Goal: Information Seeking & Learning: Find specific fact

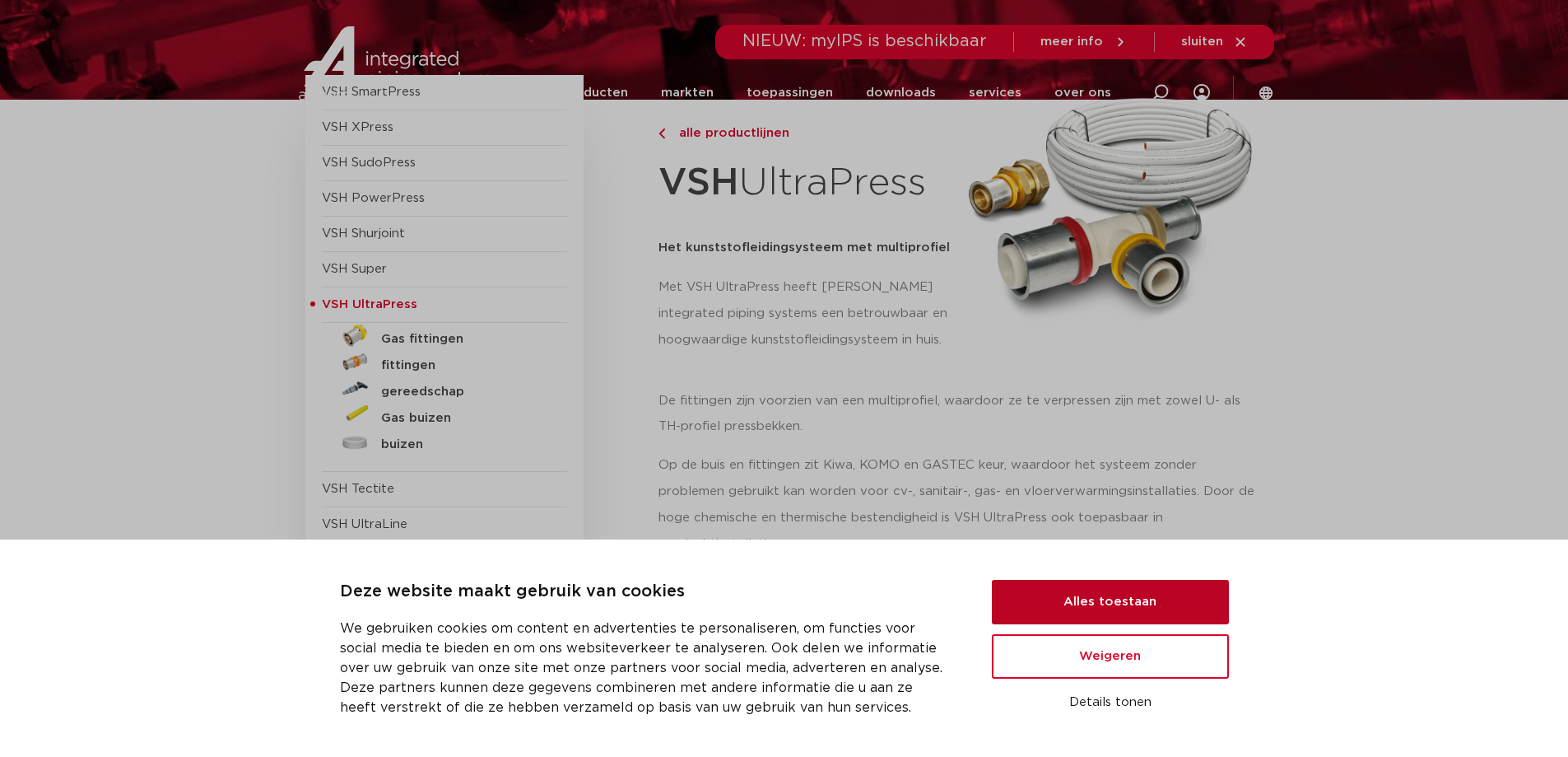
click at [1114, 604] on button "Alles toestaan" at bounding box center [1111, 602] width 237 height 44
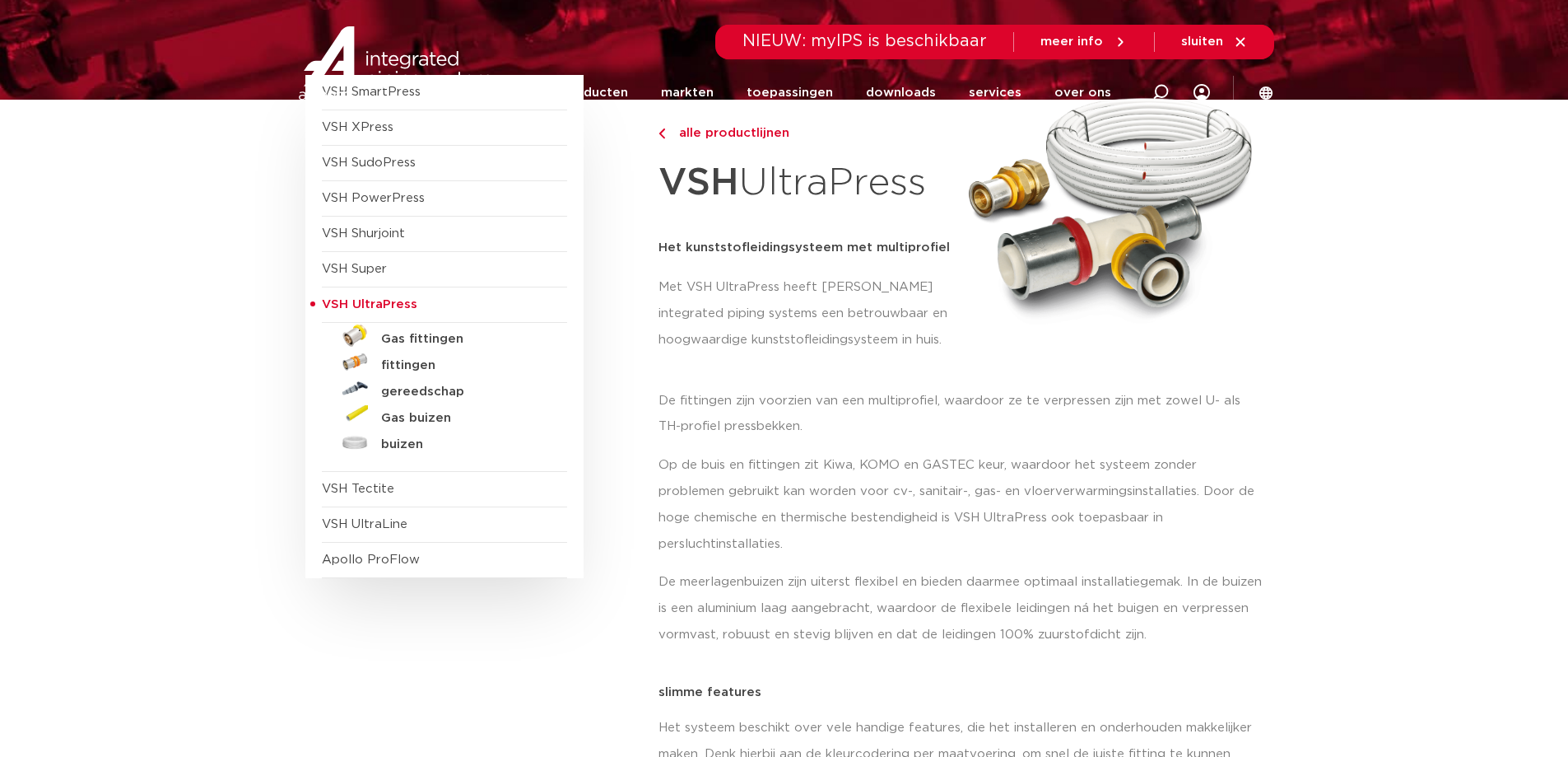
click at [381, 305] on span "VSH UltraPress" at bounding box center [369, 303] width 96 height 12
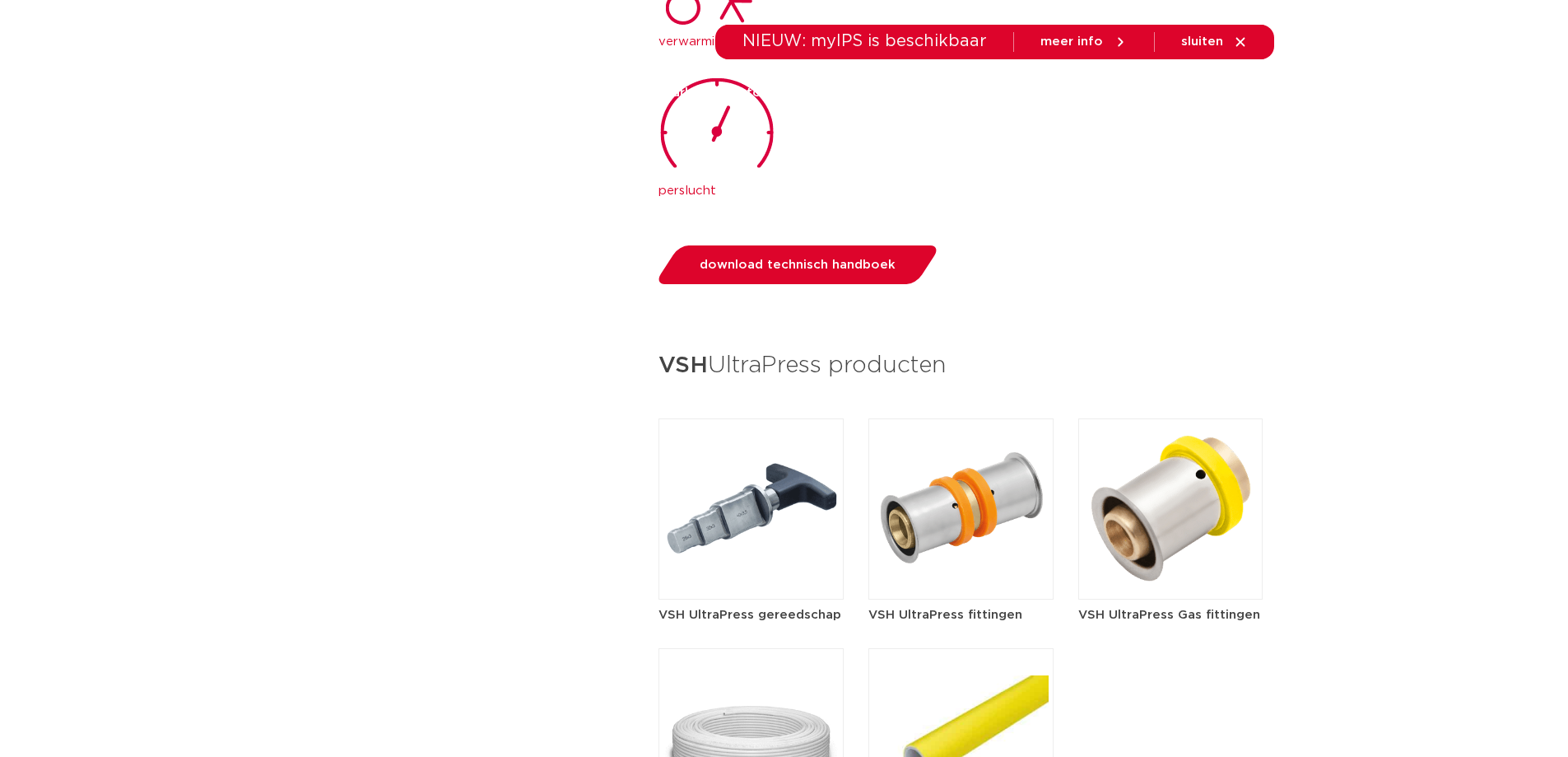
scroll to position [2383, 0]
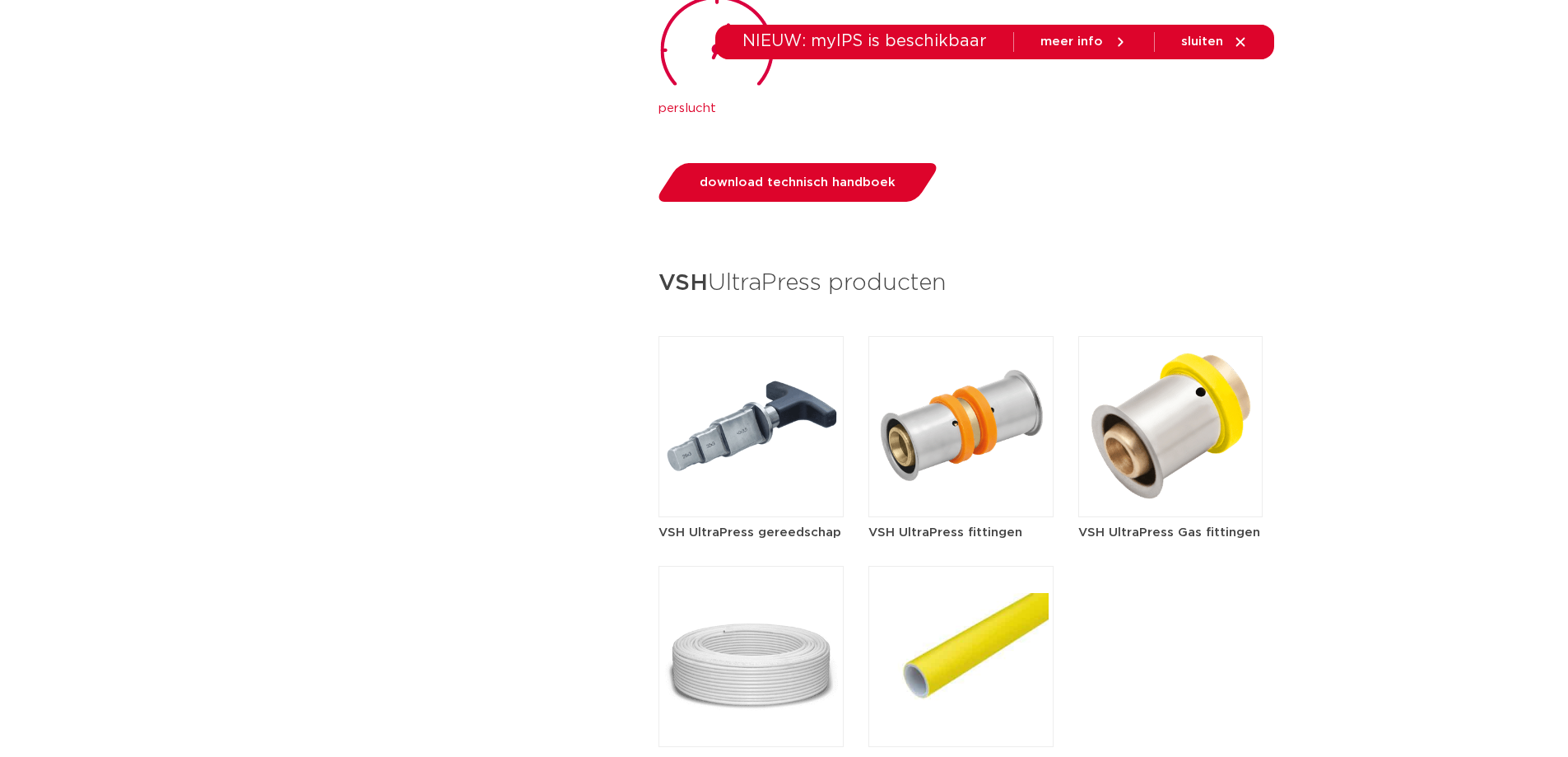
click at [923, 381] on img at bounding box center [961, 426] width 186 height 181
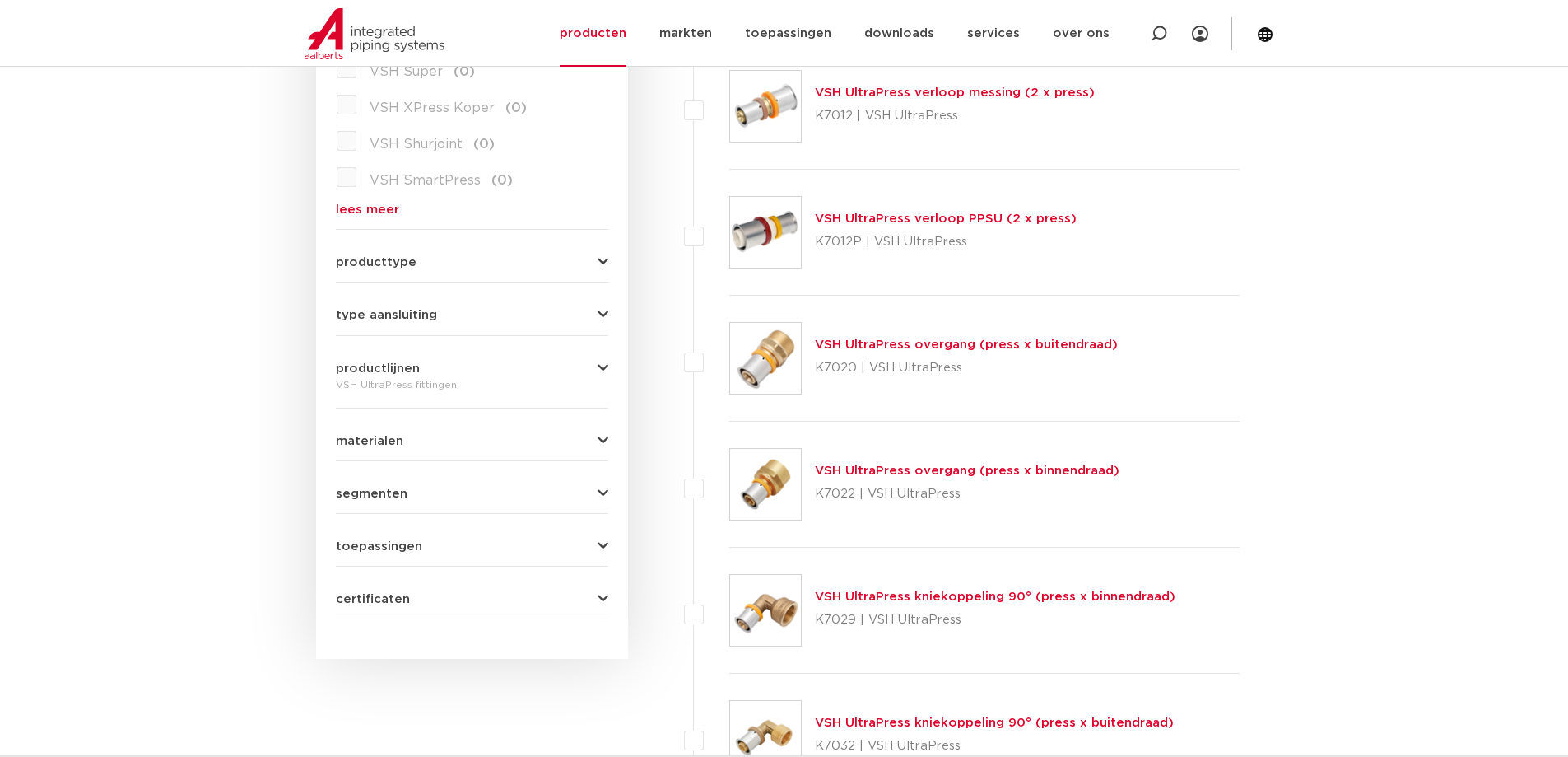
scroll to position [494, 0]
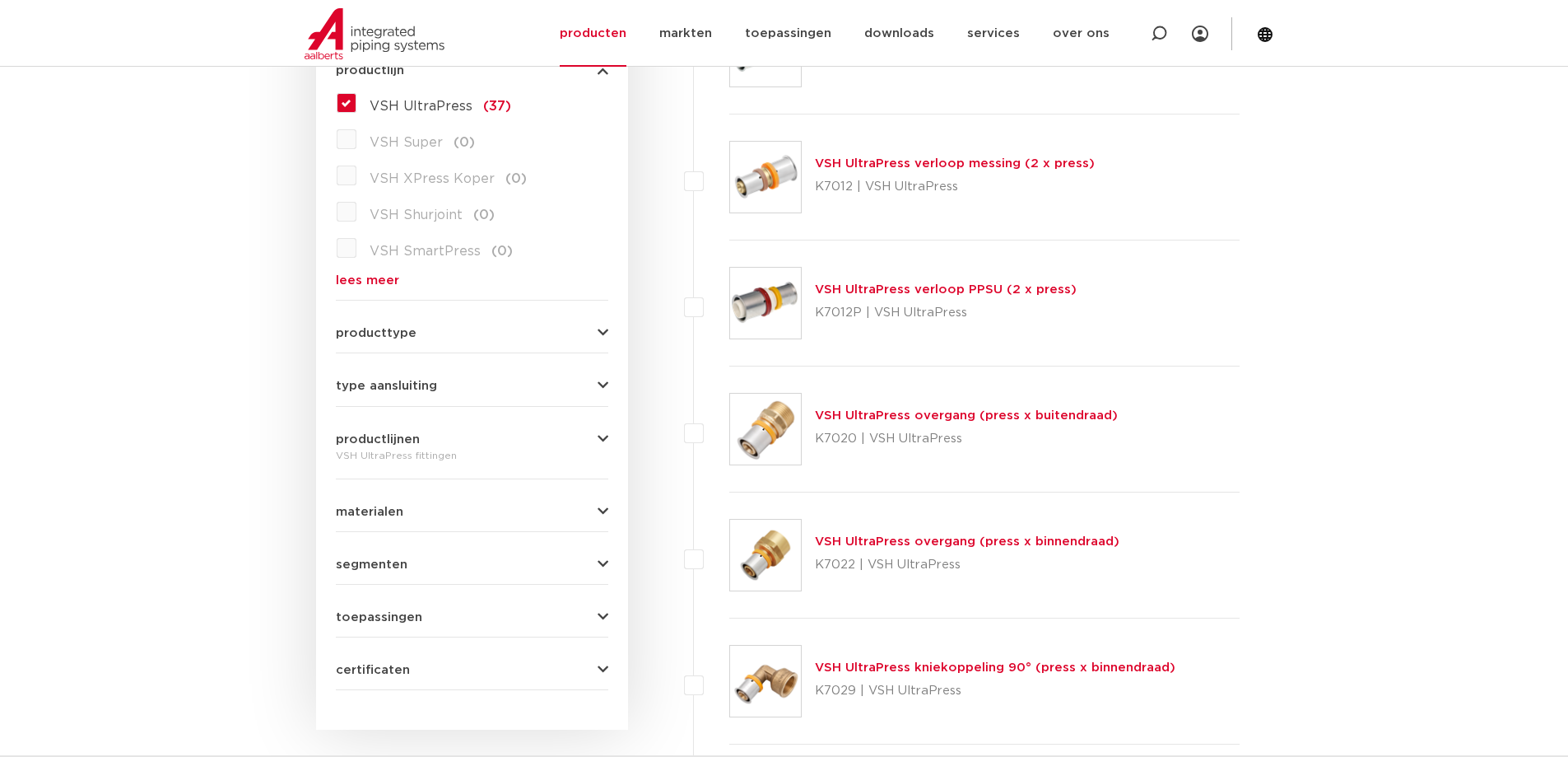
click at [866, 410] on link "VSH UltraPress overgang (press x buitendraad)" at bounding box center [966, 415] width 303 height 12
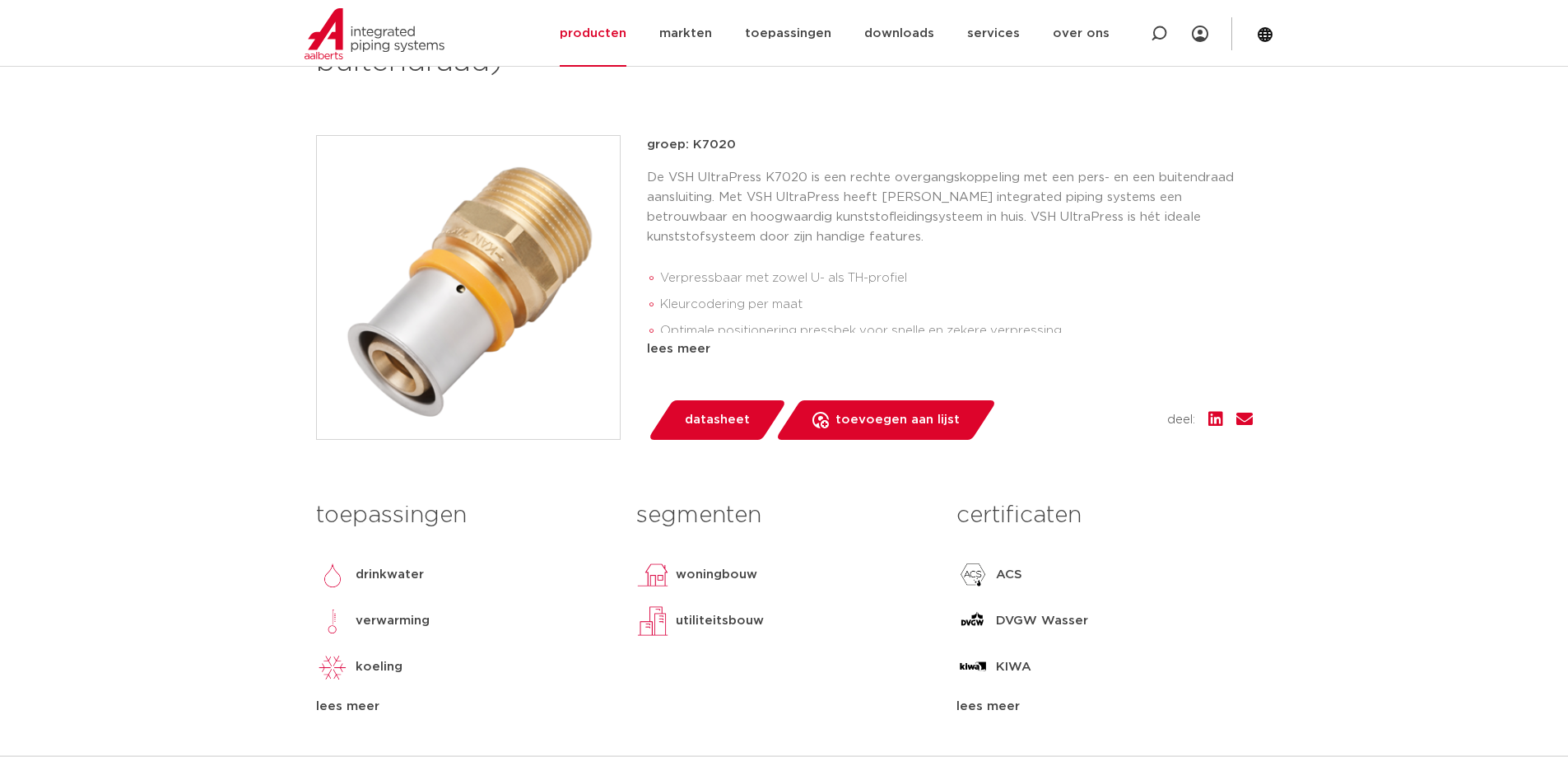
scroll to position [329, 0]
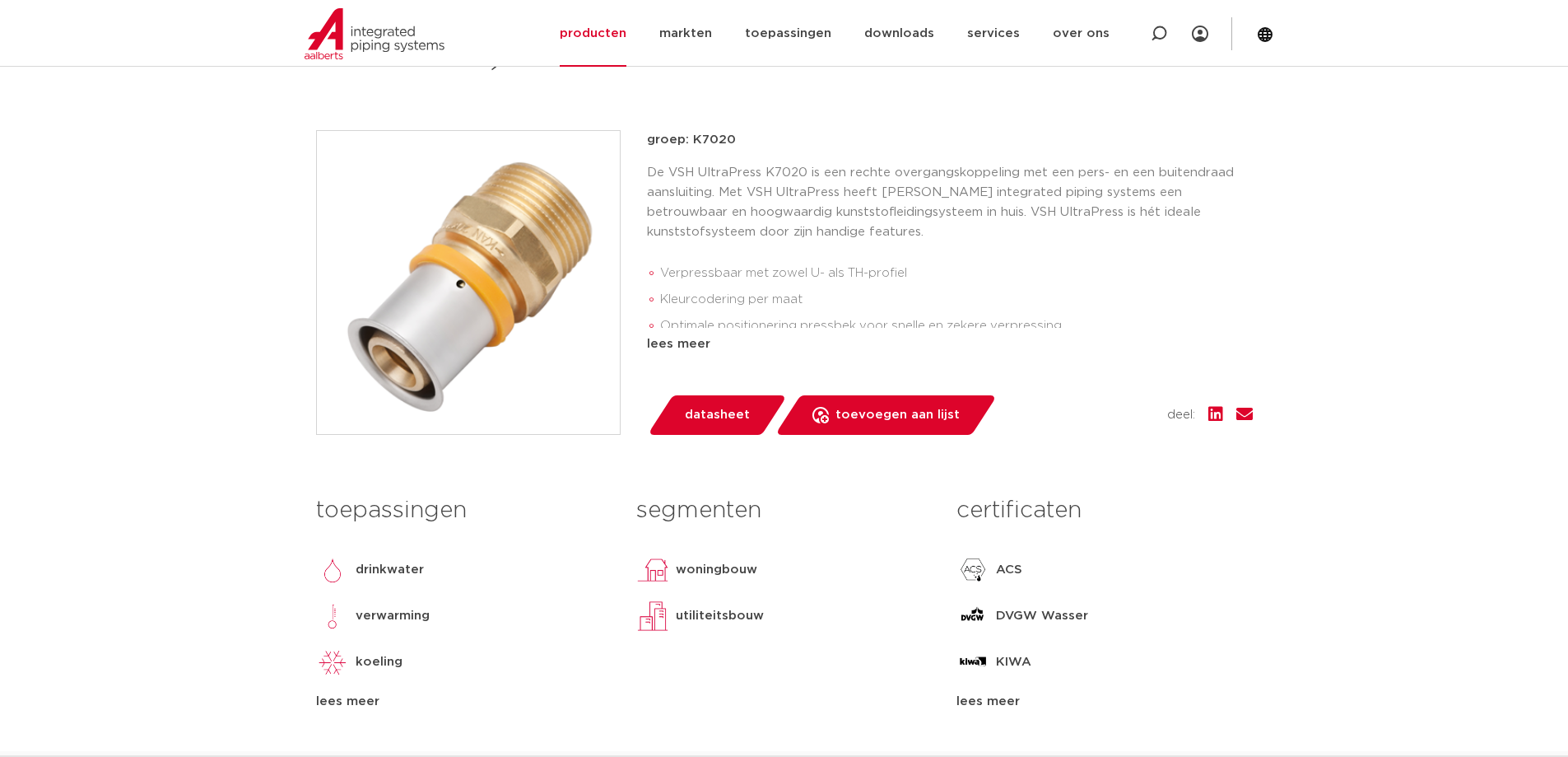
click at [722, 416] on span "datasheet" at bounding box center [718, 415] width 65 height 27
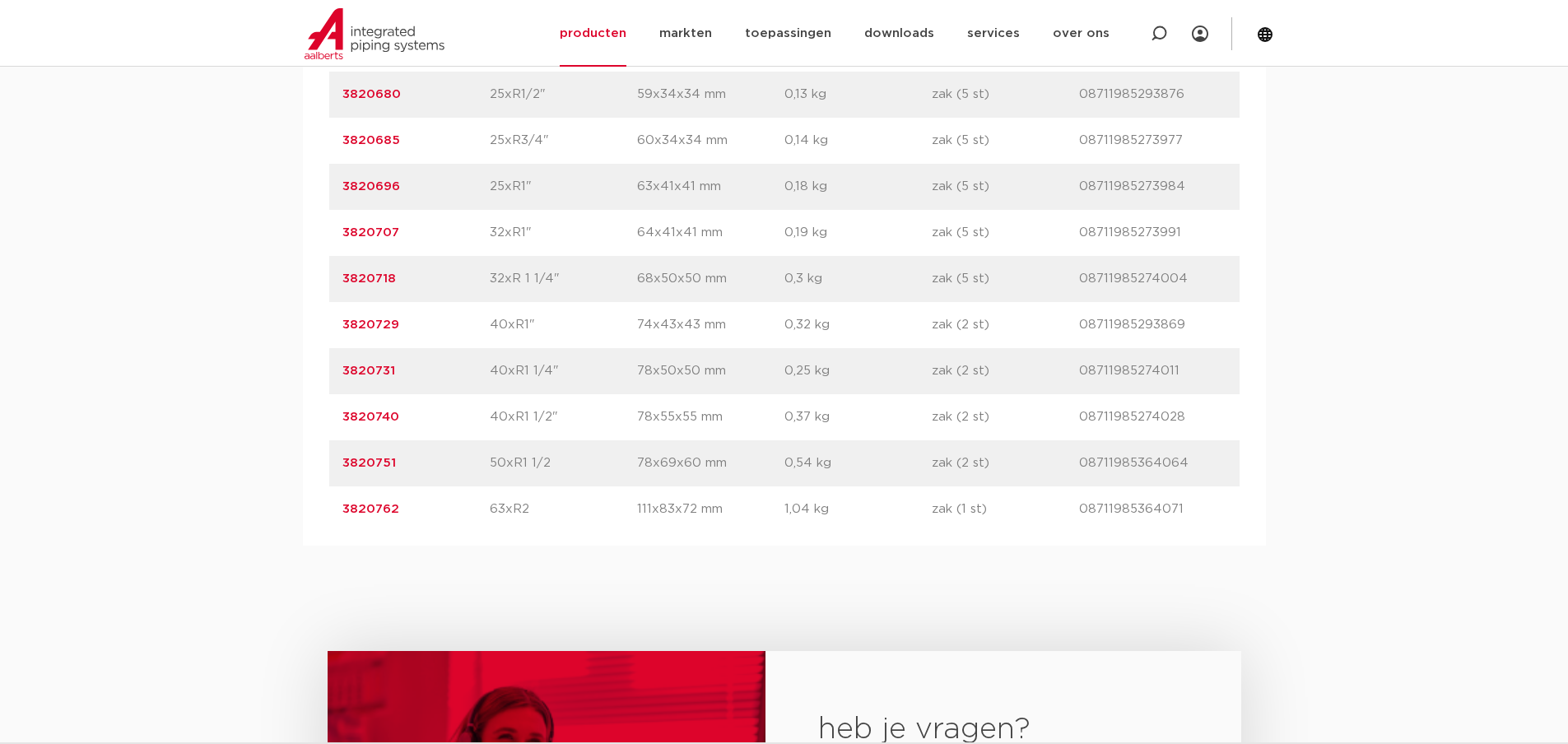
scroll to position [1399, 0]
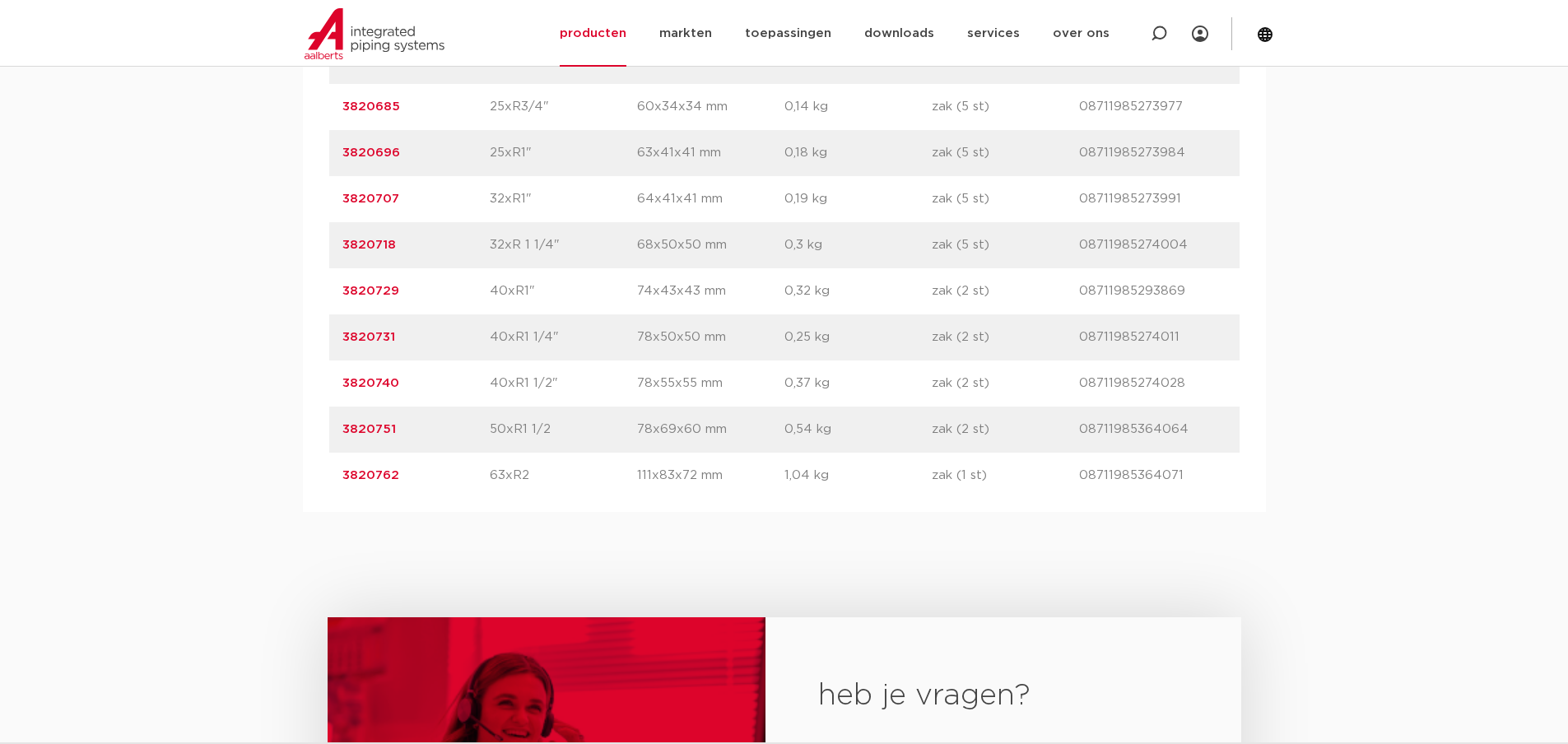
click at [535, 384] on p "40xR1 1/2"" at bounding box center [563, 383] width 147 height 20
drag, startPoint x: 411, startPoint y: 387, endPoint x: 298, endPoint y: 382, distance: 113.1
click at [299, 380] on div "assortiment afmetingen specificaties downloads ETIM assortiment afmetingen spec…" at bounding box center [784, 113] width 1568 height 799
copy link "3820740"
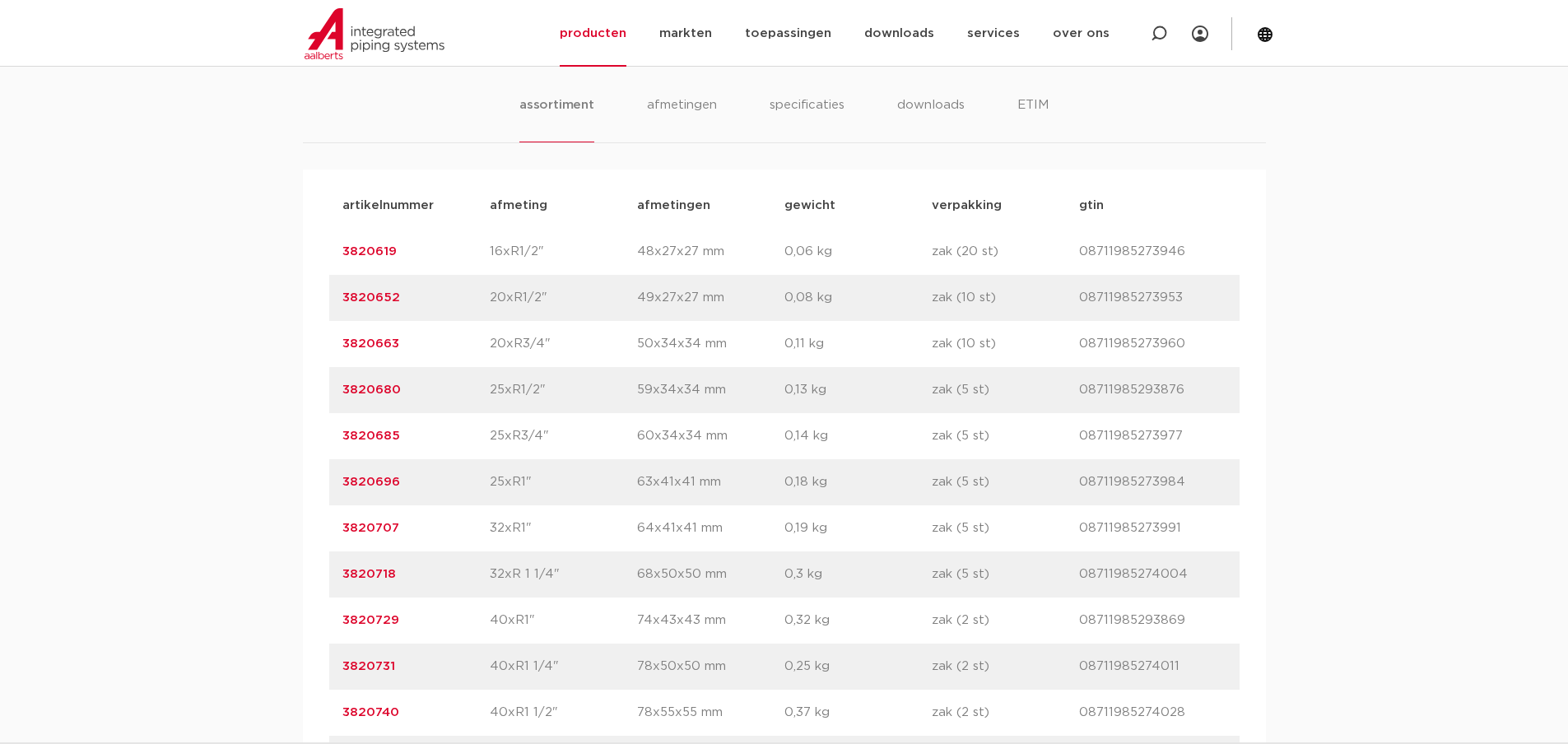
scroll to position [1152, 0]
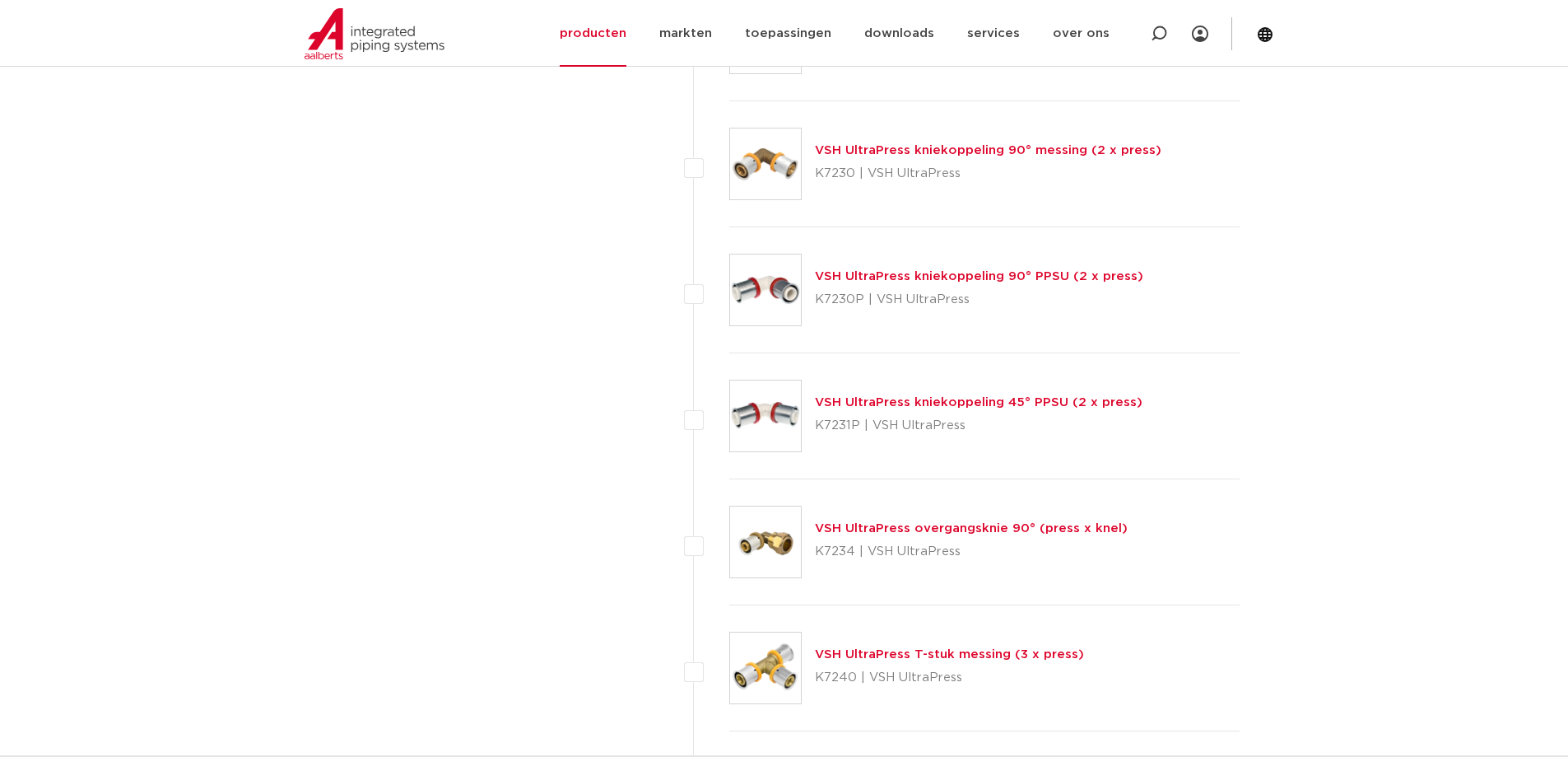
scroll to position [2635, 0]
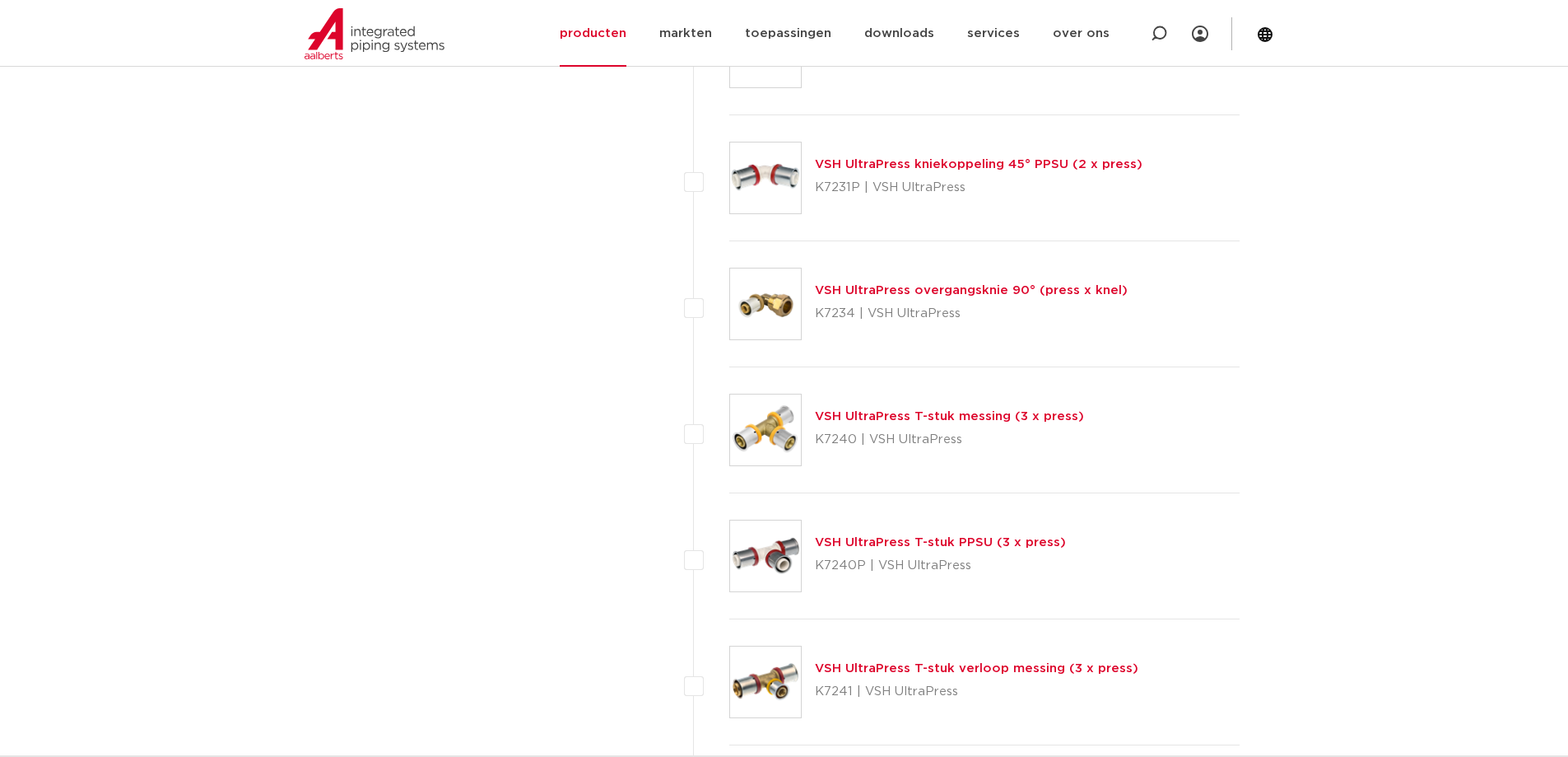
click at [892, 545] on link "VSH UltraPress T-stuk PPSU (3 x press)" at bounding box center [940, 542] width 251 height 12
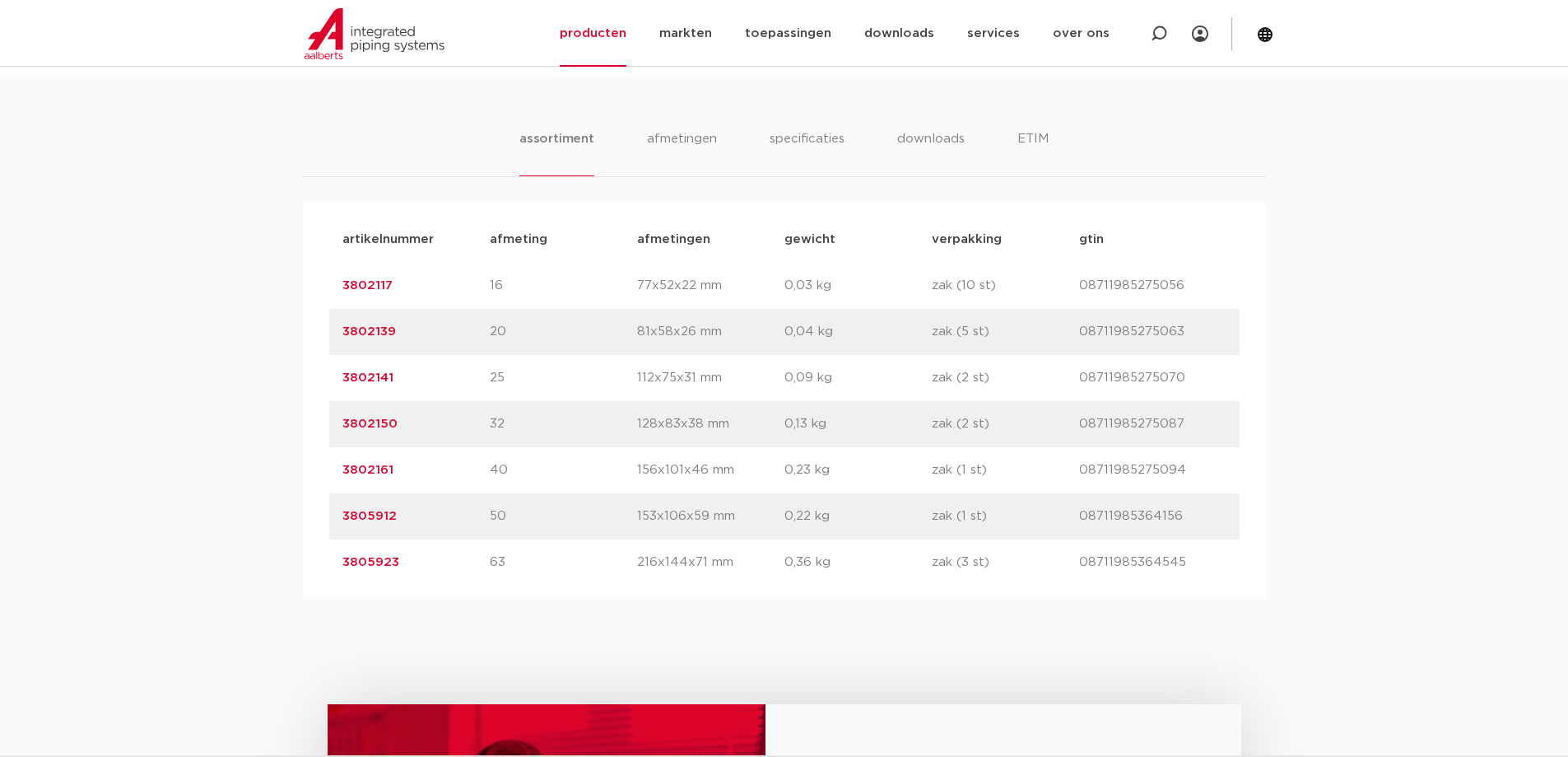
scroll to position [1071, 0]
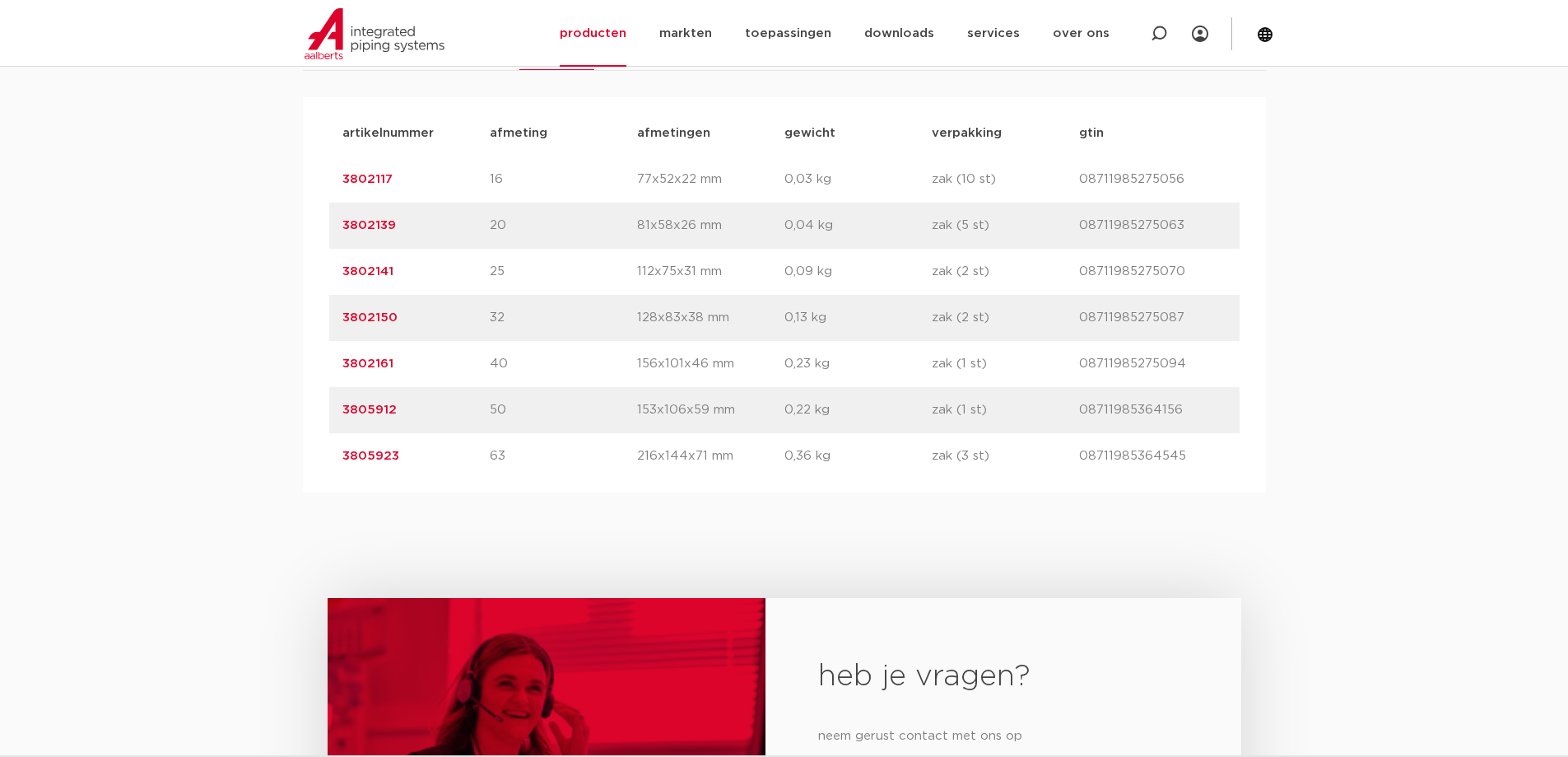
drag, startPoint x: 402, startPoint y: 361, endPoint x: 333, endPoint y: 361, distance: 69.0
click at [333, 361] on div "artikelnummer 3802161 afmeting 40 afmetingen 156x101x46 mm gewicht 0,23 kg verp…" at bounding box center [784, 364] width 911 height 46
copy link "3802161"
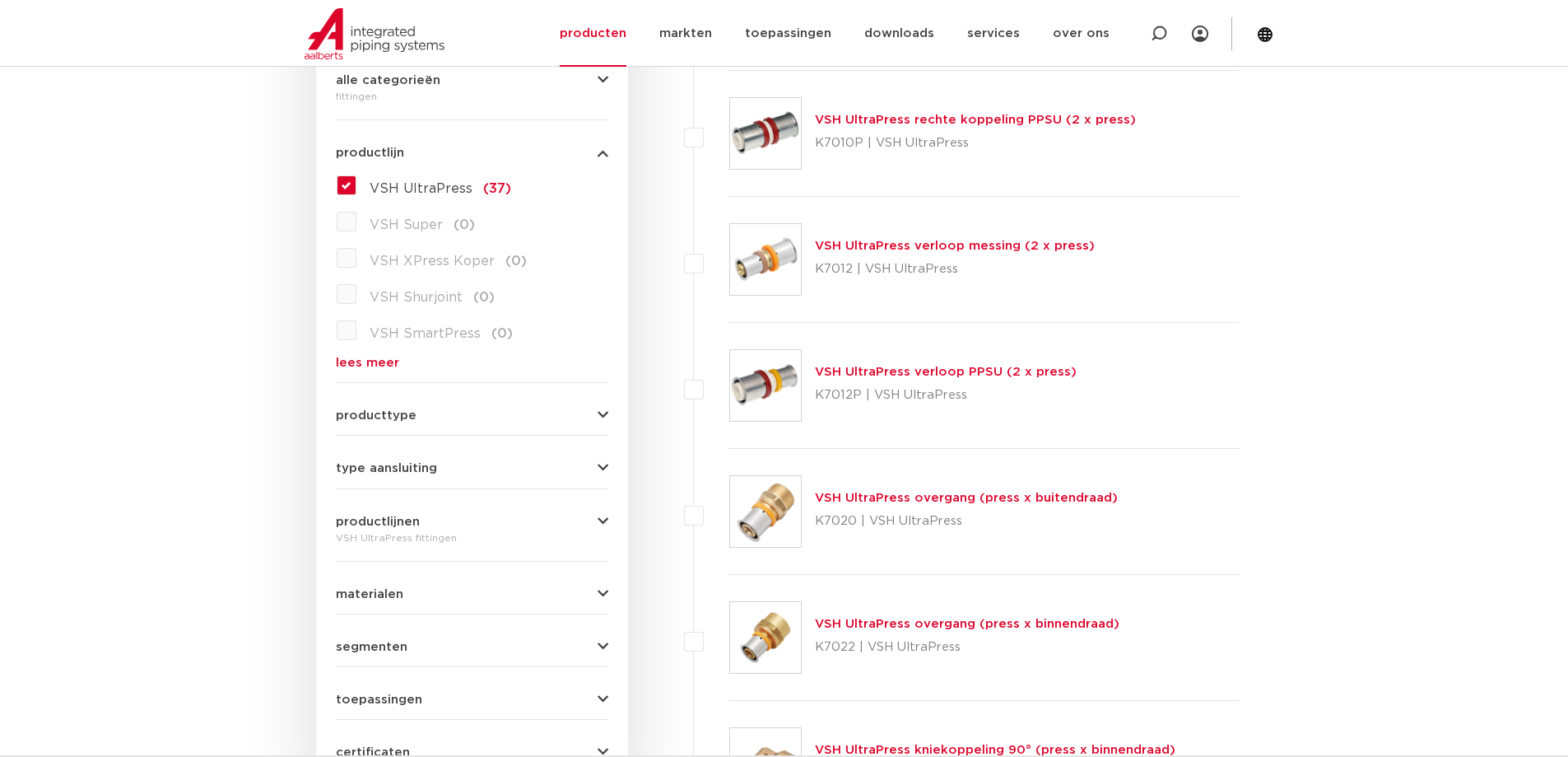
scroll to position [165, 0]
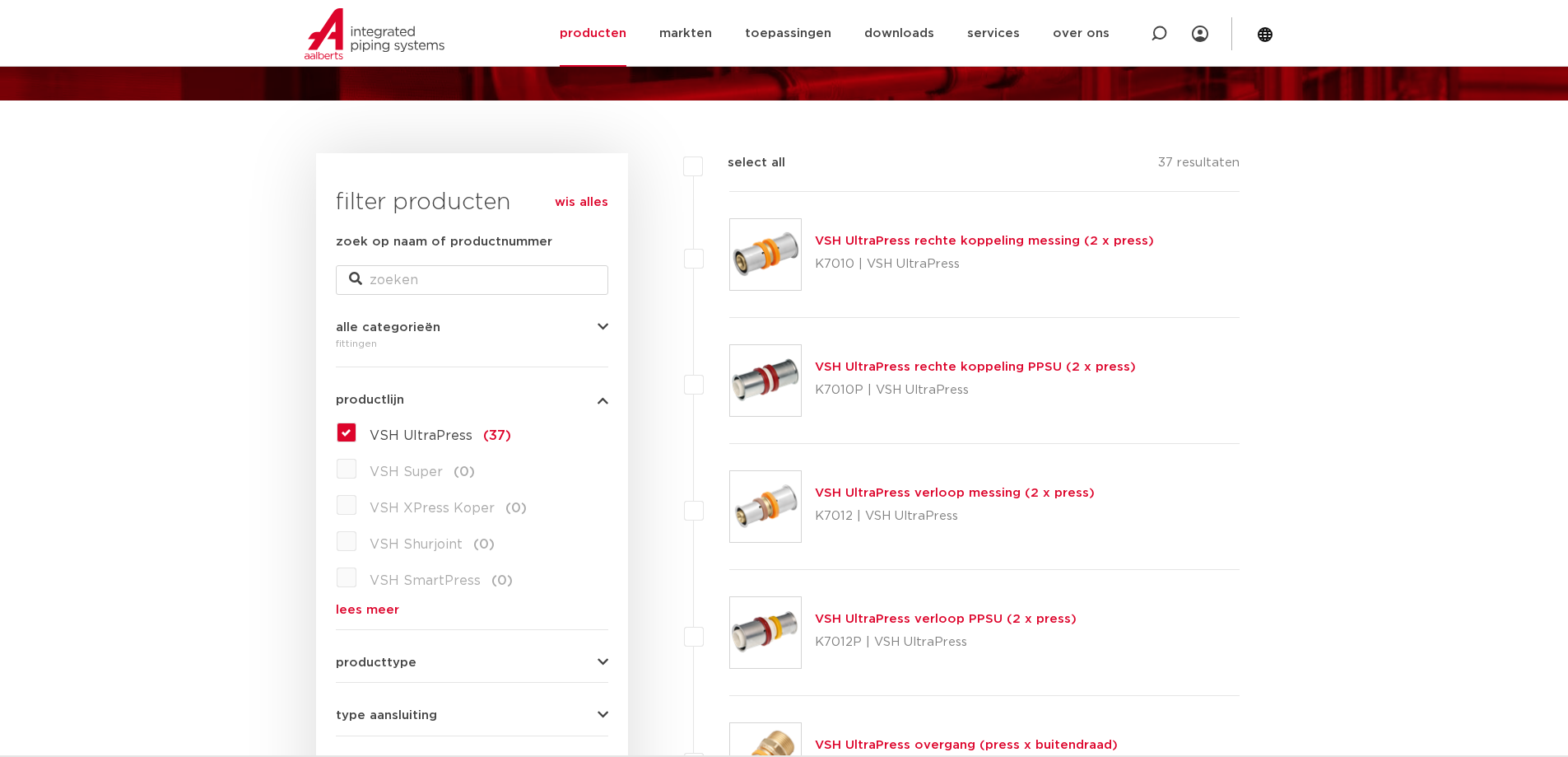
click at [873, 364] on link "VSH UltraPress rechte koppeling PPSU (2 x press)" at bounding box center [976, 367] width 321 height 12
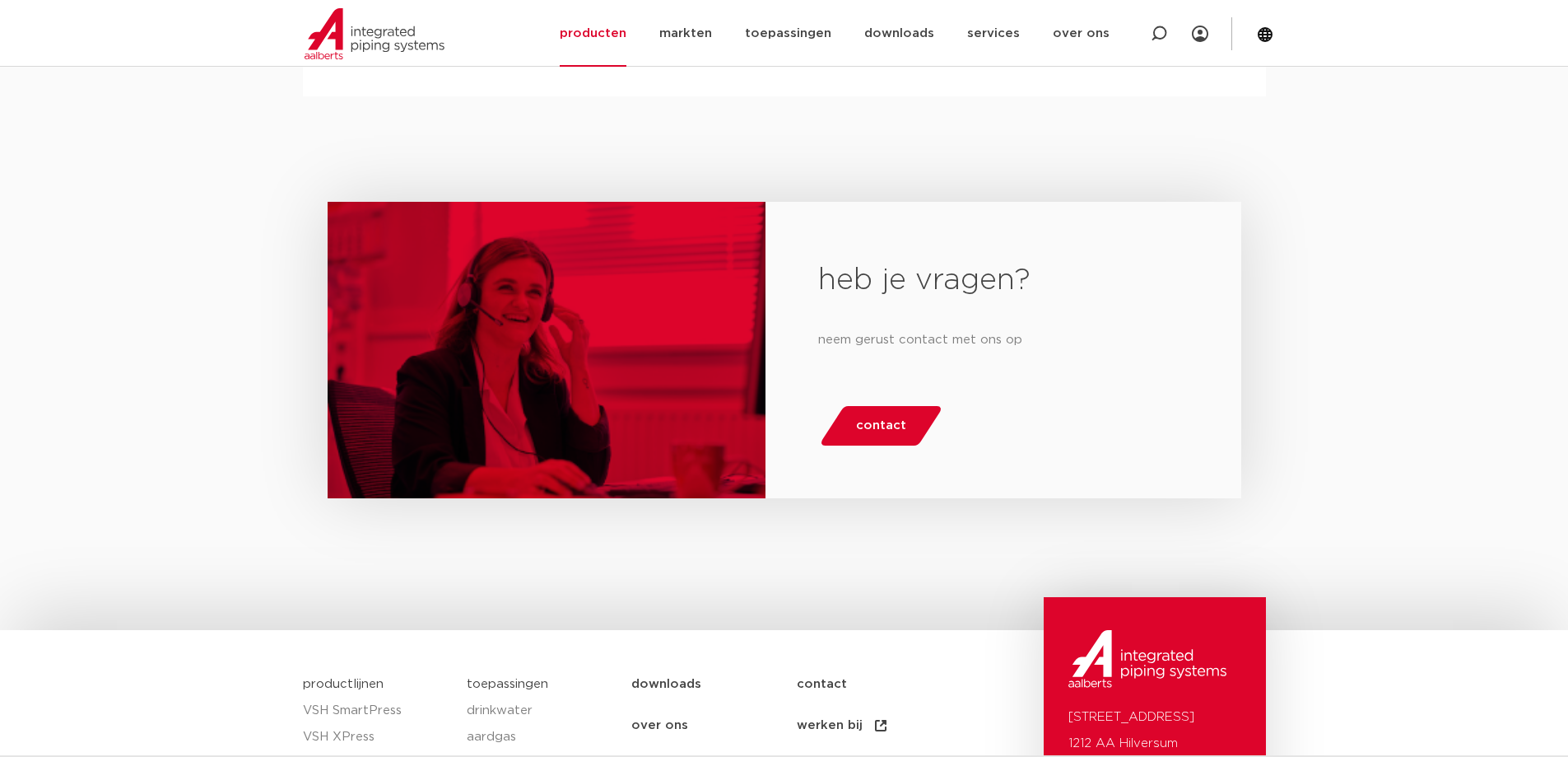
scroll to position [1078, 0]
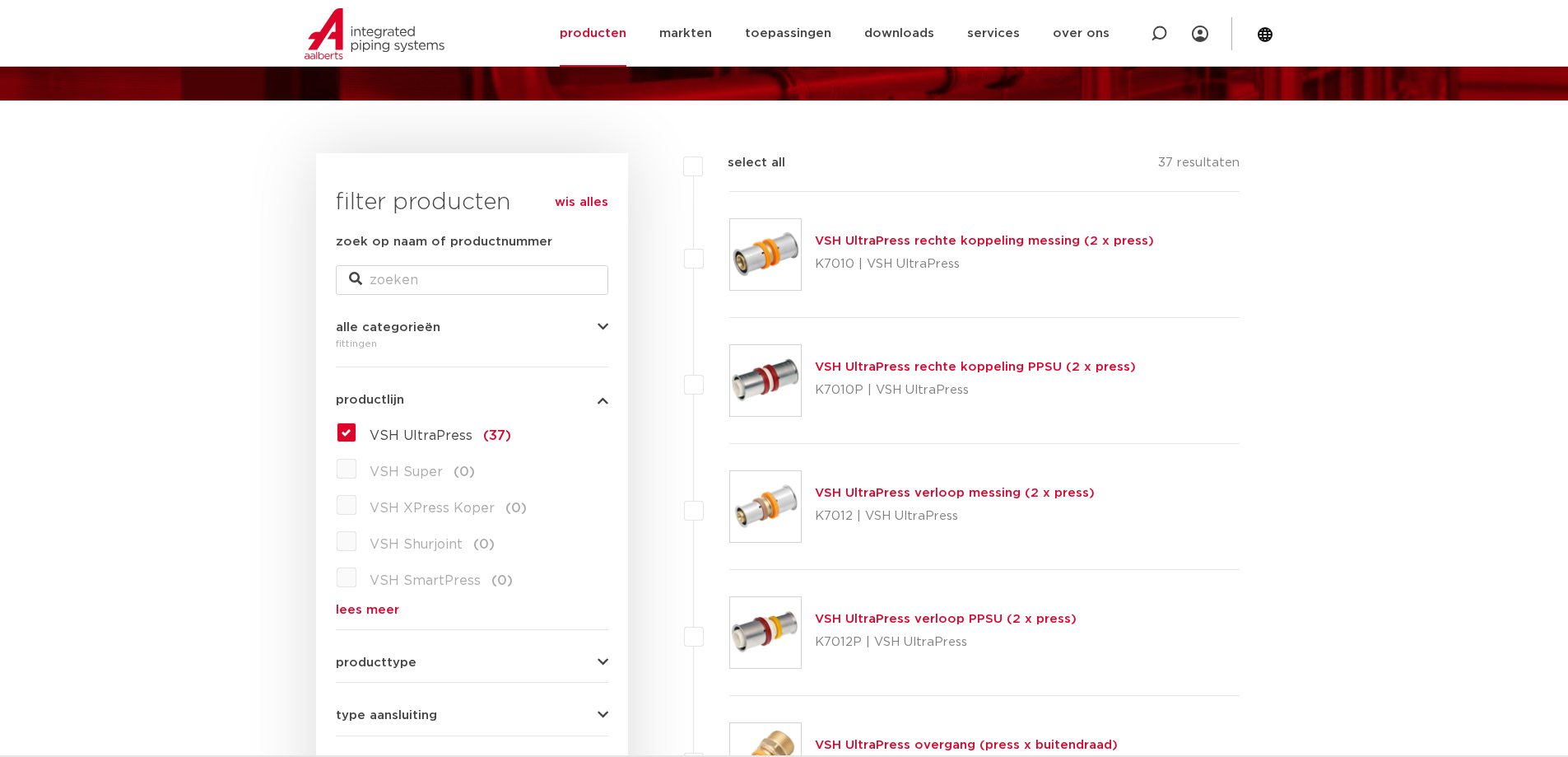
click at [982, 246] on link "VSH UltraPress rechte koppeling messing (2 x press)" at bounding box center [984, 240] width 339 height 12
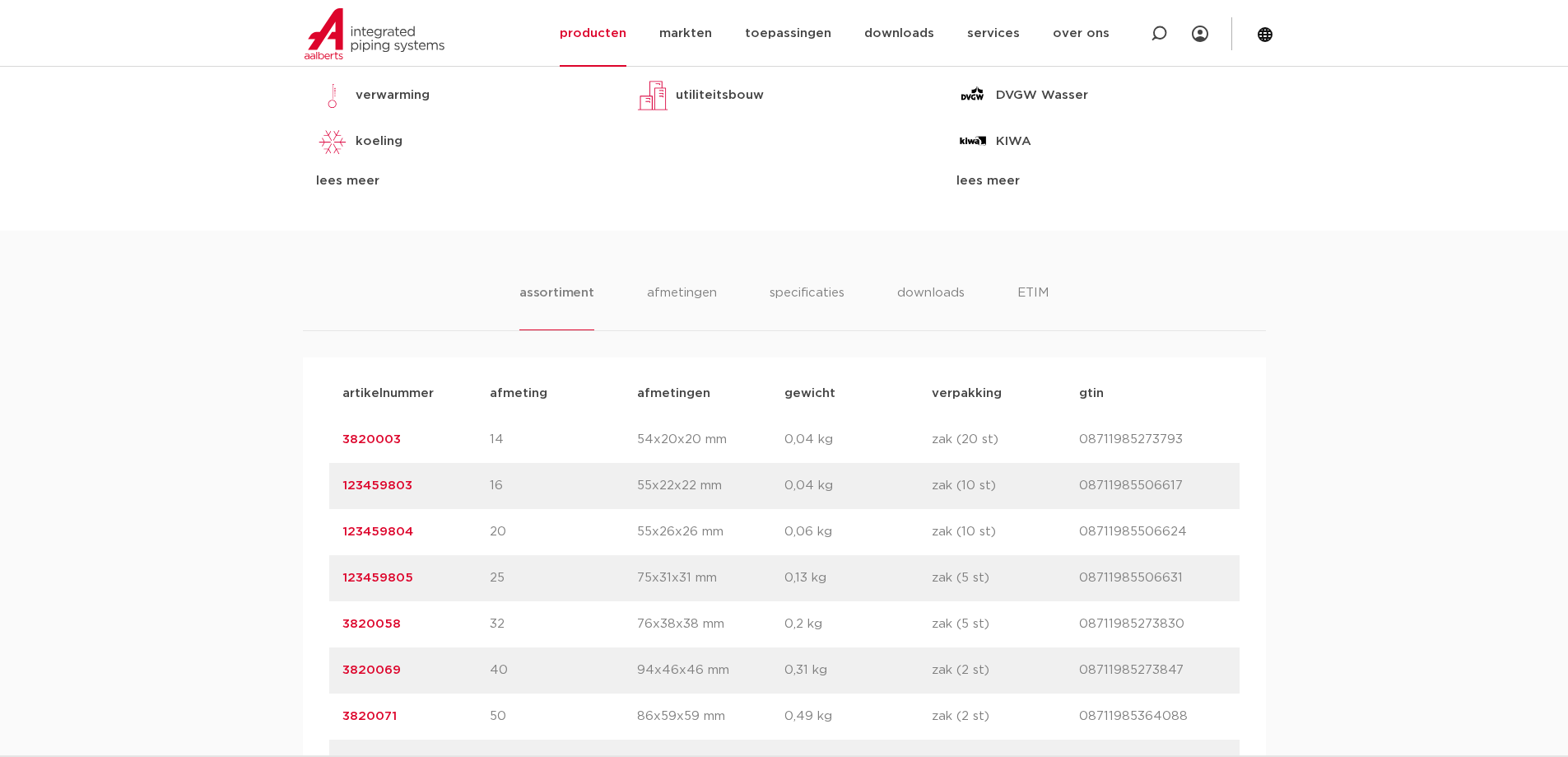
scroll to position [1071, 0]
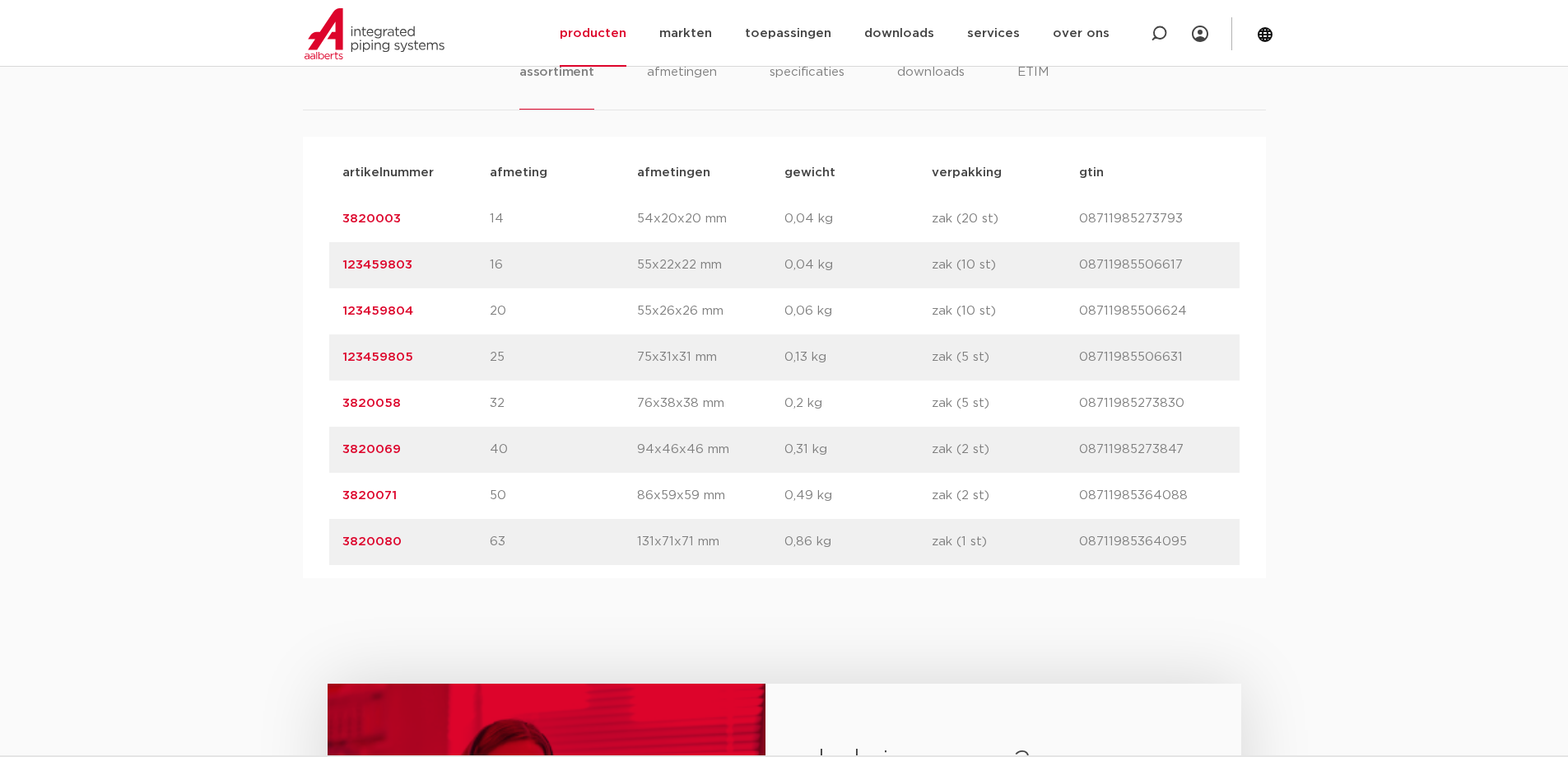
drag, startPoint x: 414, startPoint y: 447, endPoint x: 333, endPoint y: 452, distance: 81.2
click at [333, 452] on div "artikelnummer 3820069 afmeting 40 afmetingen 94x46x46 mm gewicht 0,31 kg verpak…" at bounding box center [784, 450] width 911 height 46
copy link "3820069"
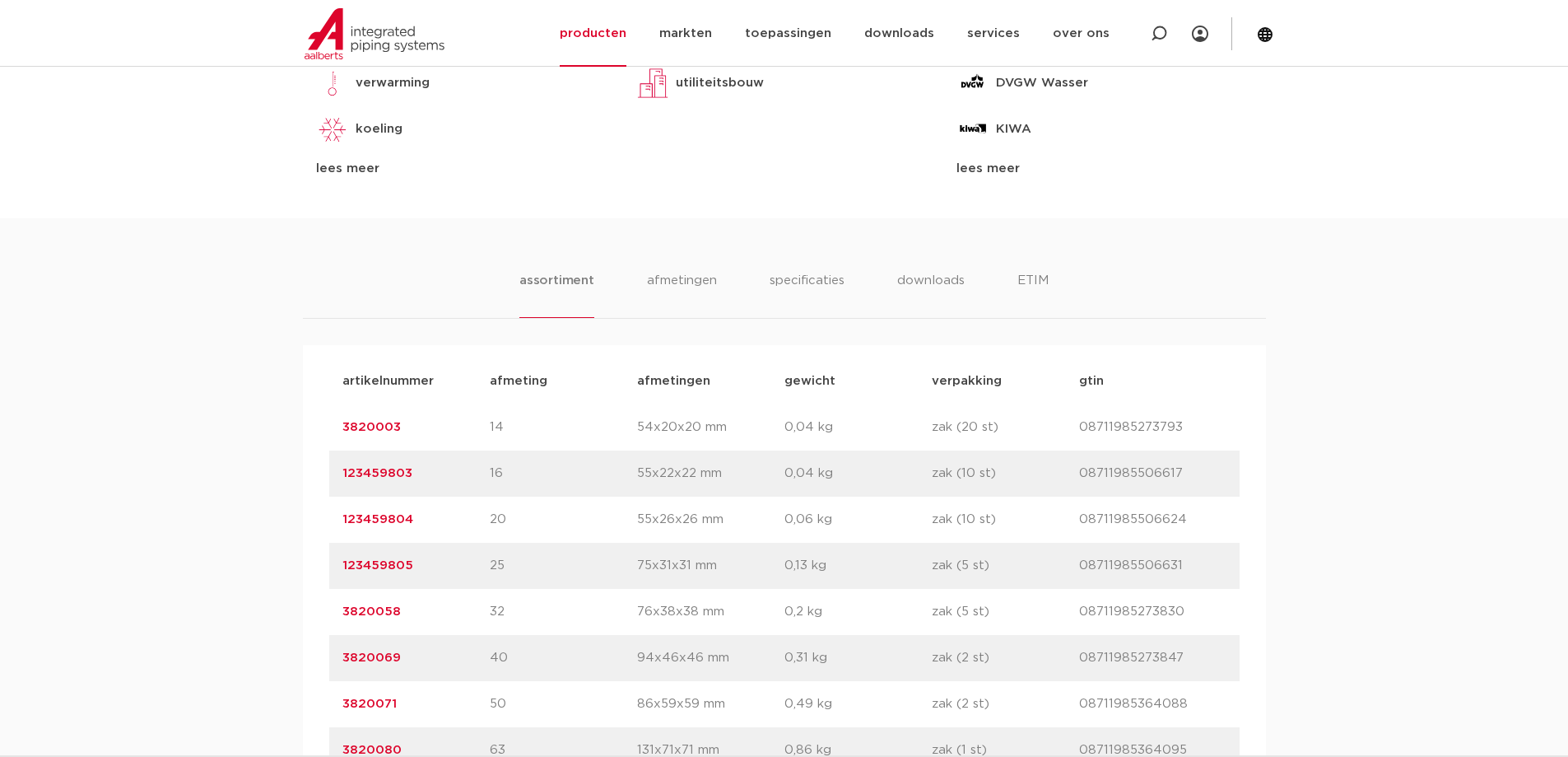
scroll to position [741, 0]
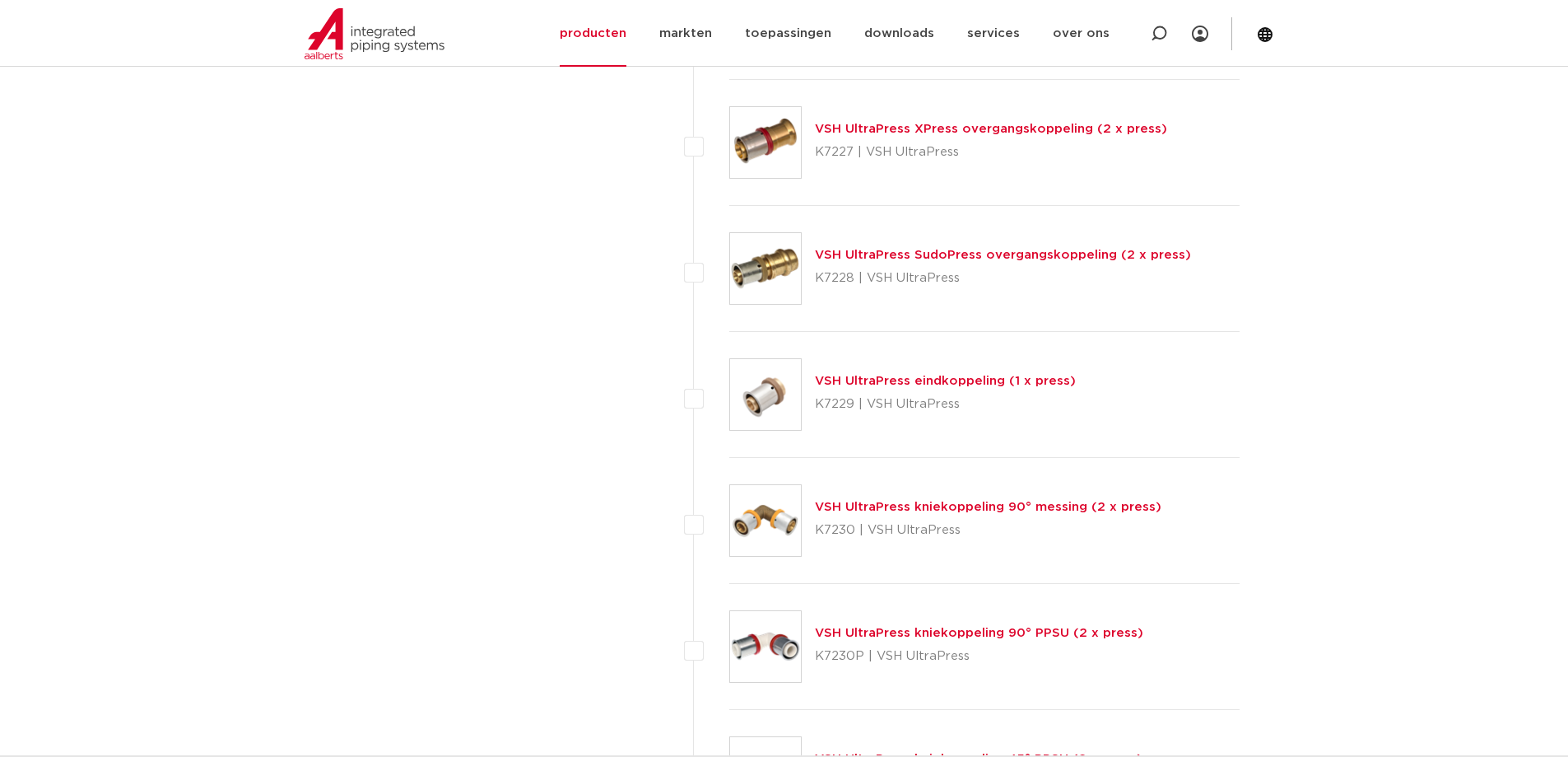
scroll to position [2059, 0]
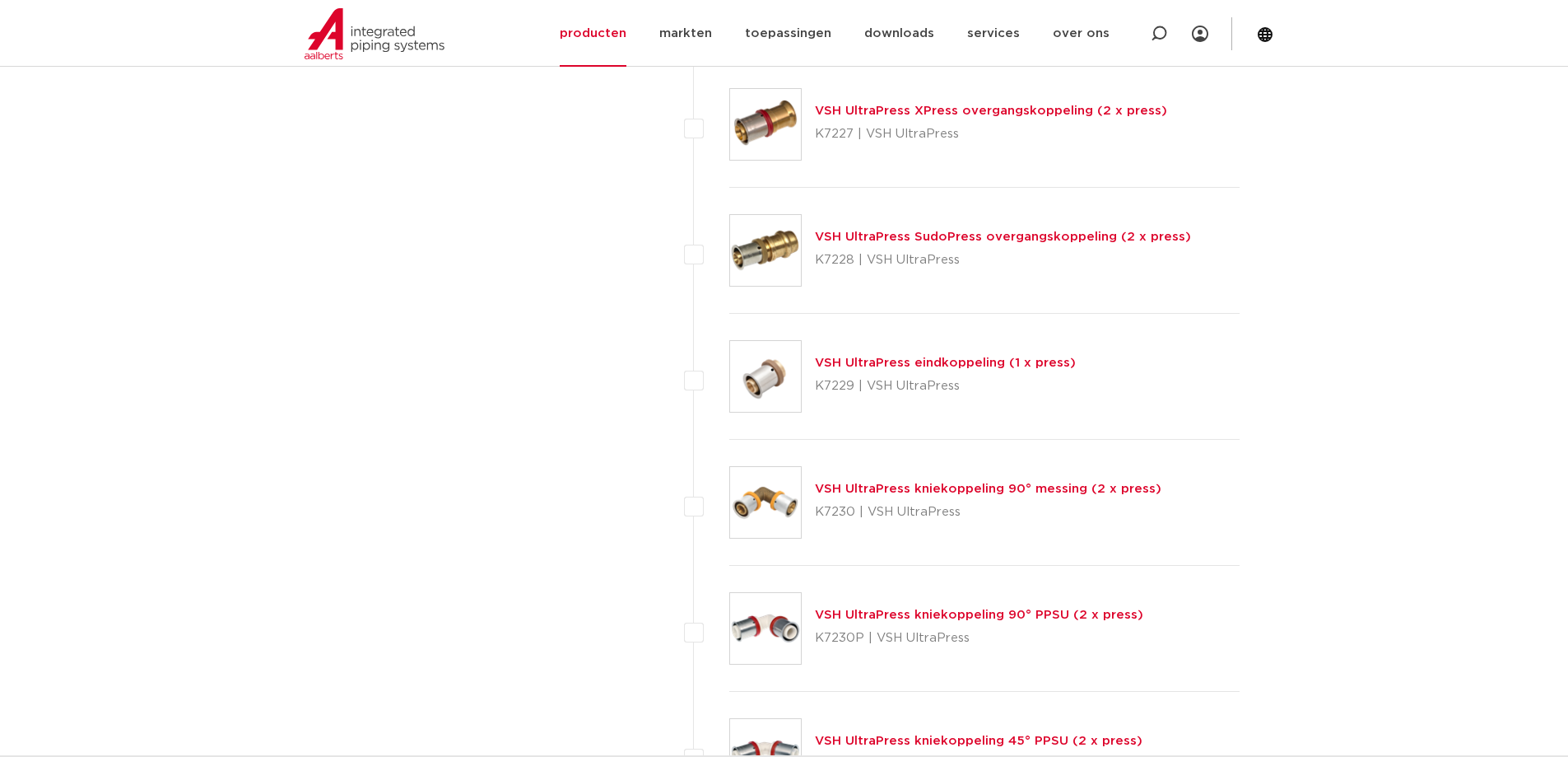
click at [971, 609] on link "VSH UltraPress kniekoppeling 90° PPSU (2 x press)" at bounding box center [979, 614] width 328 height 12
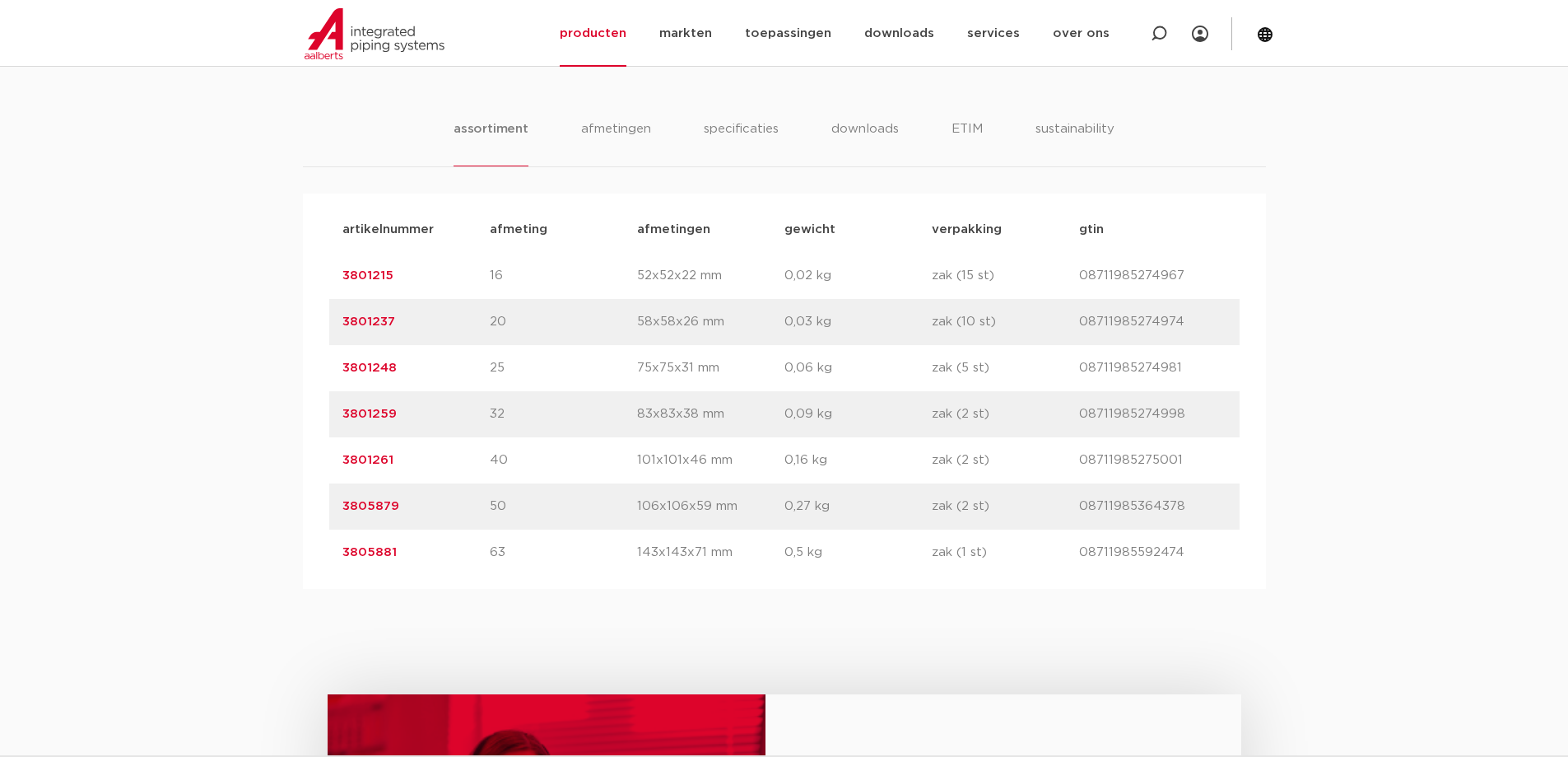
scroll to position [1153, 0]
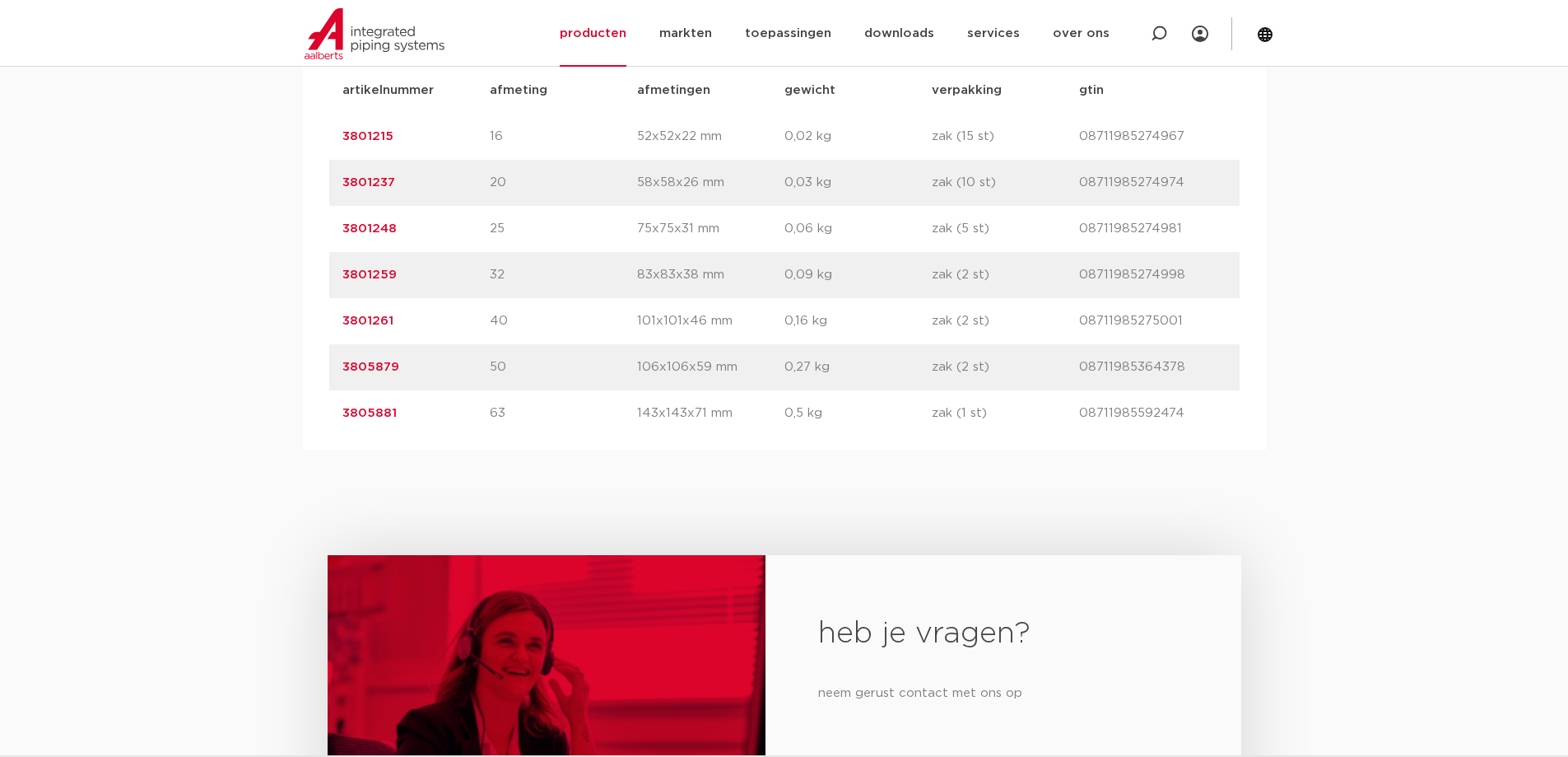
drag, startPoint x: 406, startPoint y: 322, endPoint x: 341, endPoint y: 324, distance: 65.0
click at [341, 324] on div "artikelnummer 3801261 afmeting 40 [GEOGRAPHIC_DATA] 101x101x46 mm gewicht 0,16 …" at bounding box center [784, 321] width 911 height 46
copy link "3801261"
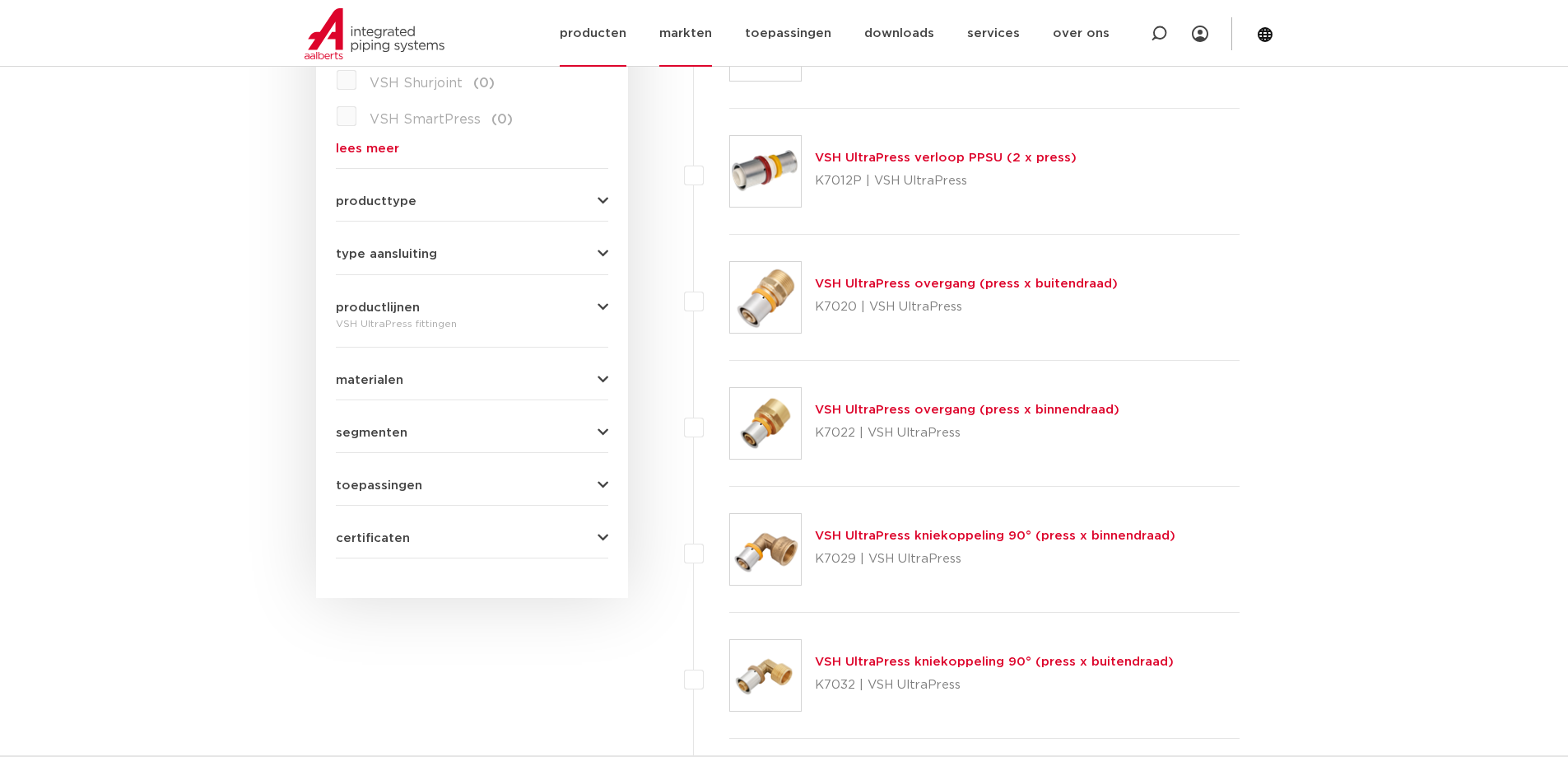
scroll to position [329, 0]
